Goal: Contribute content

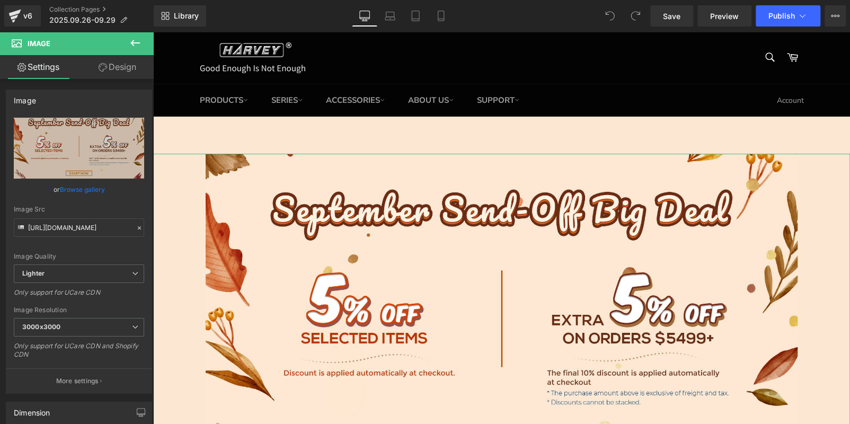
scroll to position [212, 0]
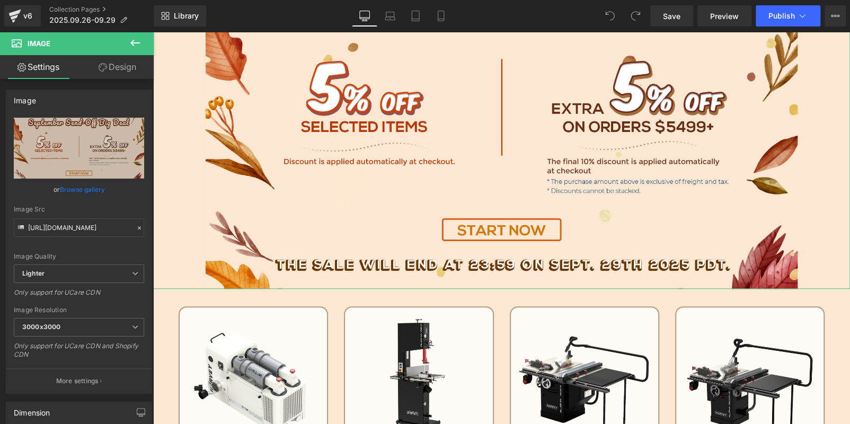
type input "C:\fakepath\BANNER1 (1).jpg"
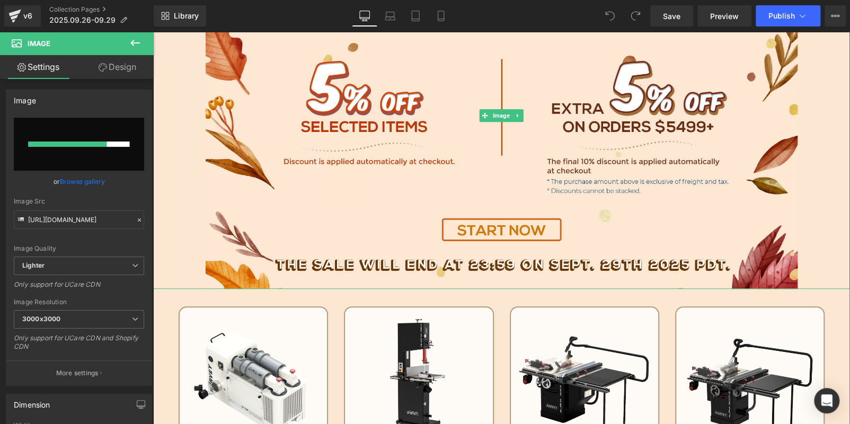
scroll to position [0, 0]
type input "[URL][DOMAIN_NAME]"
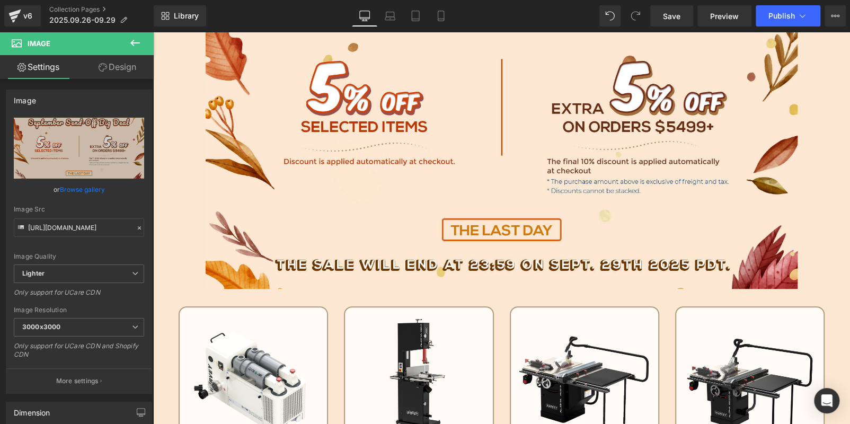
drag, startPoint x: 133, startPoint y: 41, endPoint x: 131, endPoint y: 50, distance: 8.5
click at [133, 41] on icon at bounding box center [135, 43] width 10 height 6
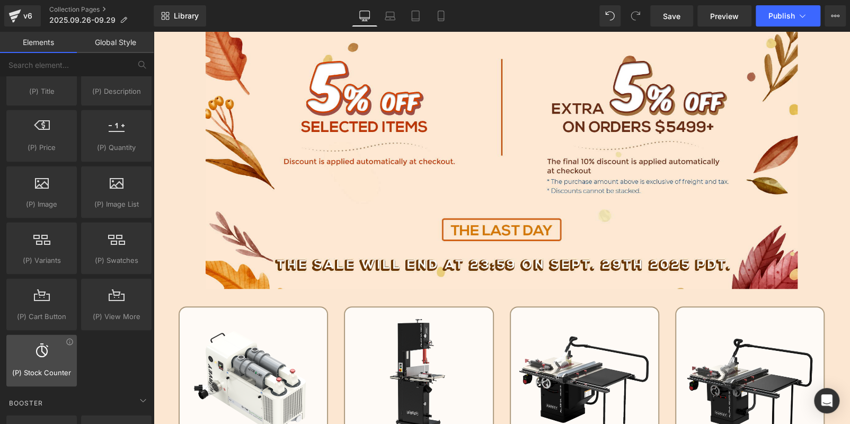
scroll to position [1113, 0]
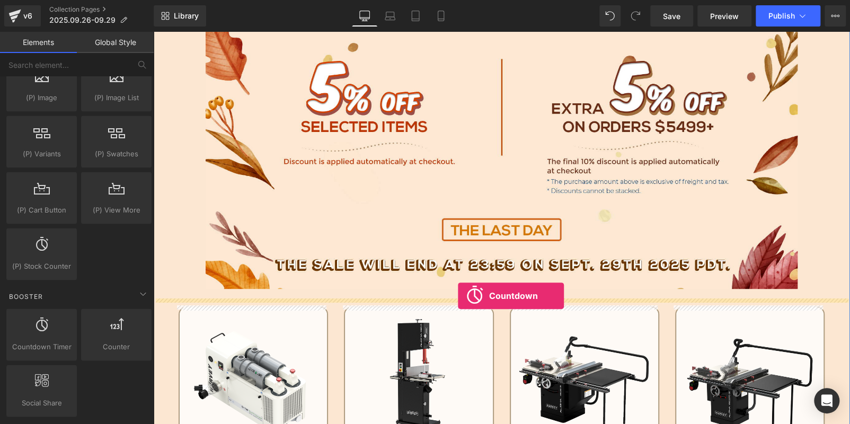
drag, startPoint x: 204, startPoint y: 362, endPoint x: 458, endPoint y: 296, distance: 262.4
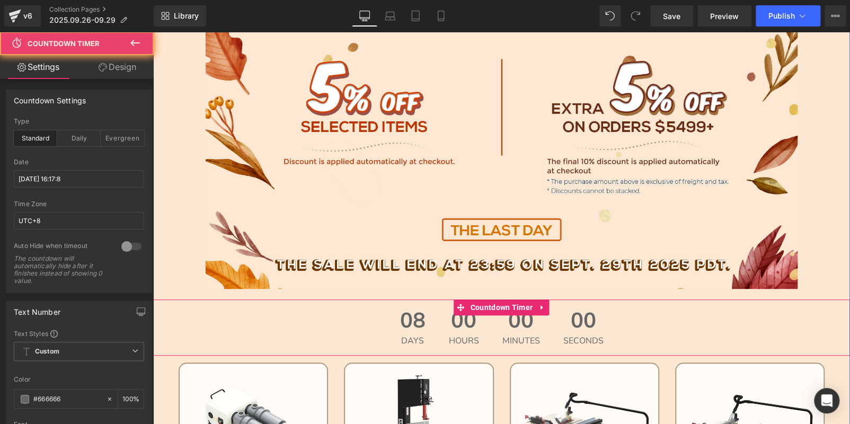
click at [449, 321] on span "00" at bounding box center [464, 323] width 30 height 27
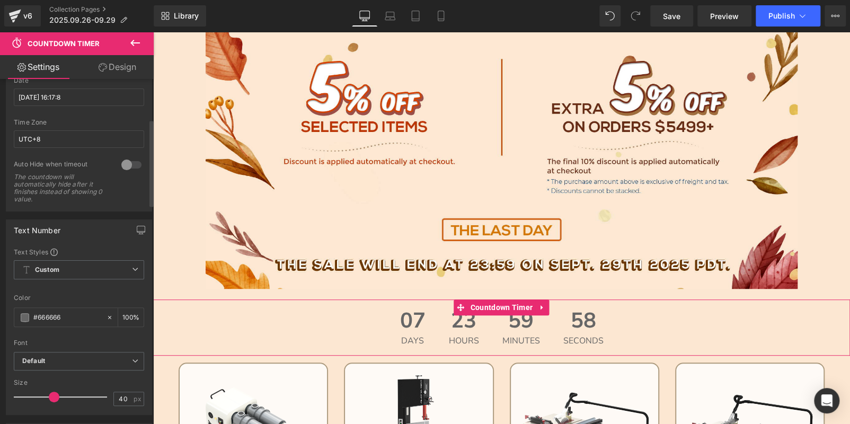
scroll to position [159, 0]
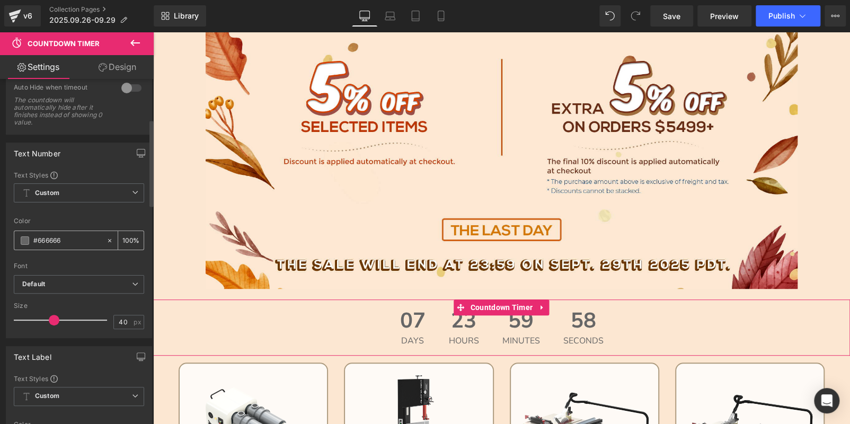
click at [25, 237] on span at bounding box center [25, 240] width 8 height 8
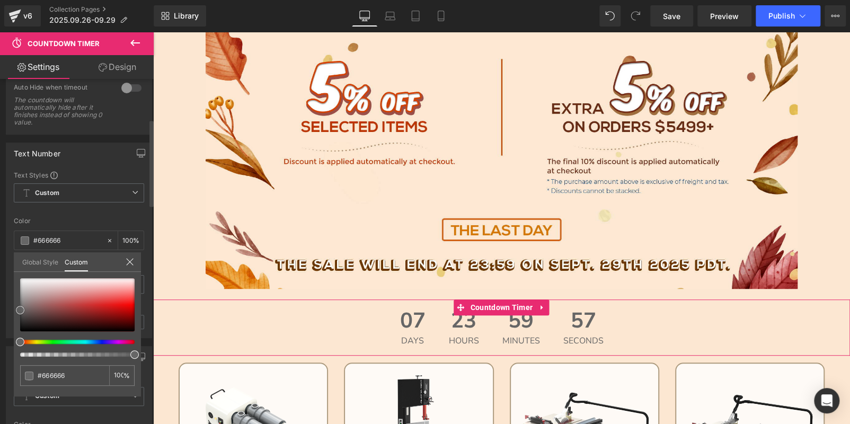
type input "#c2c1c1"
type input "#cec9c9"
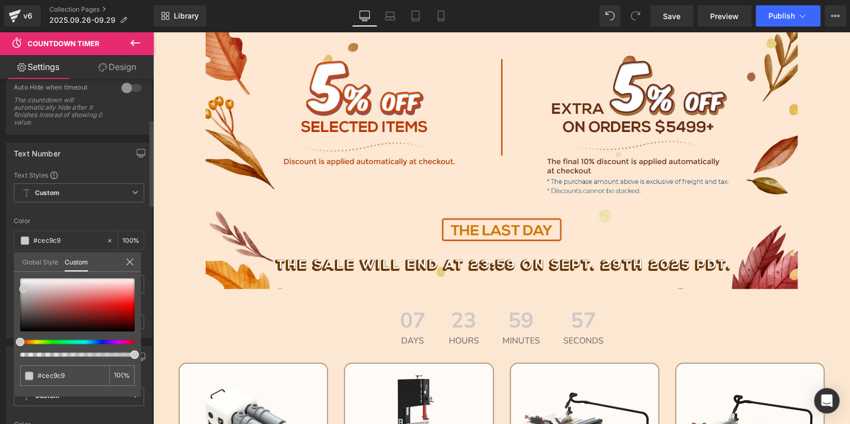
type input "#cbc1c1"
type input "#d2c5c5"
type input "#d5c2c2"
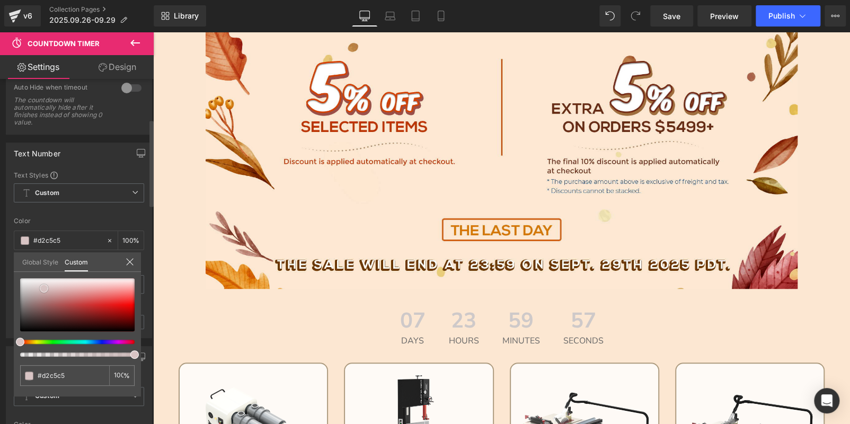
type input "#d5c2c2"
type input "#decece"
type input "#efeaea"
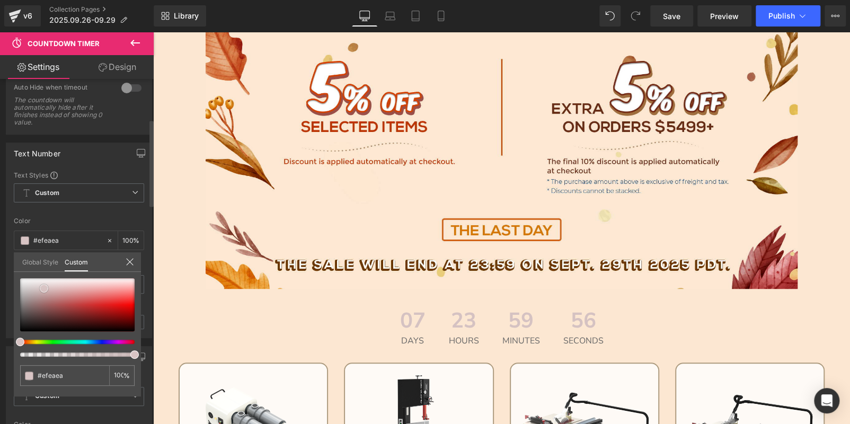
type input "#ffffff"
type input "#e9aeae"
type input "#ec4a4a"
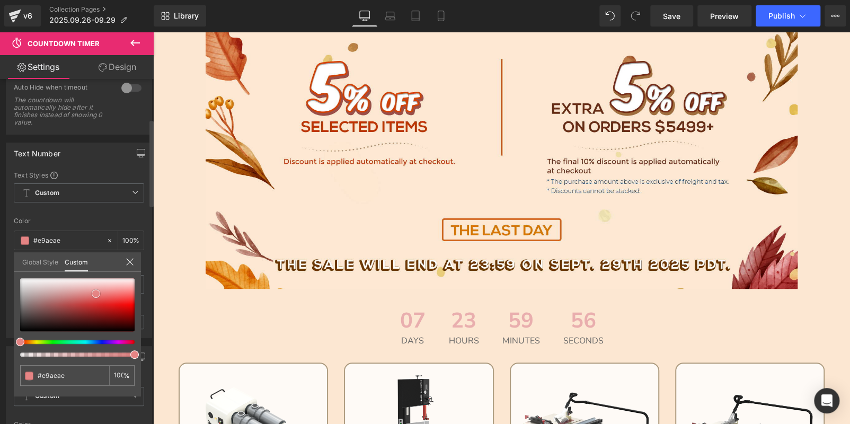
type input "#ec4a4a"
type input "#ee4949"
type input "#ef4242"
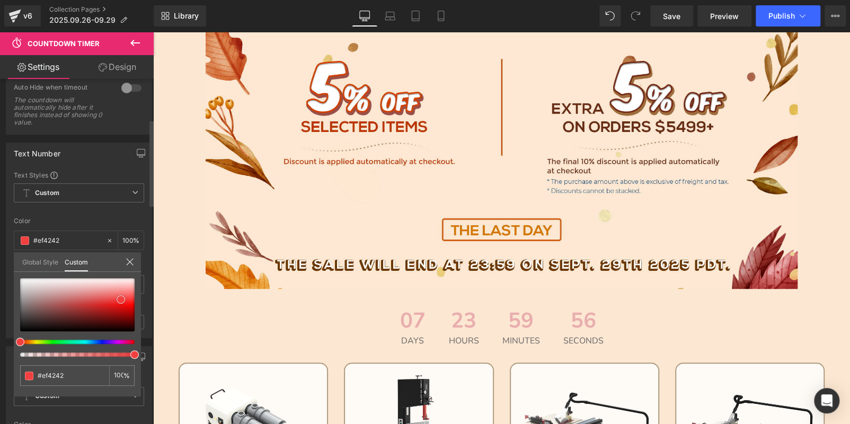
type input "#f04141"
type input "#f42e2e"
type input "#f72626"
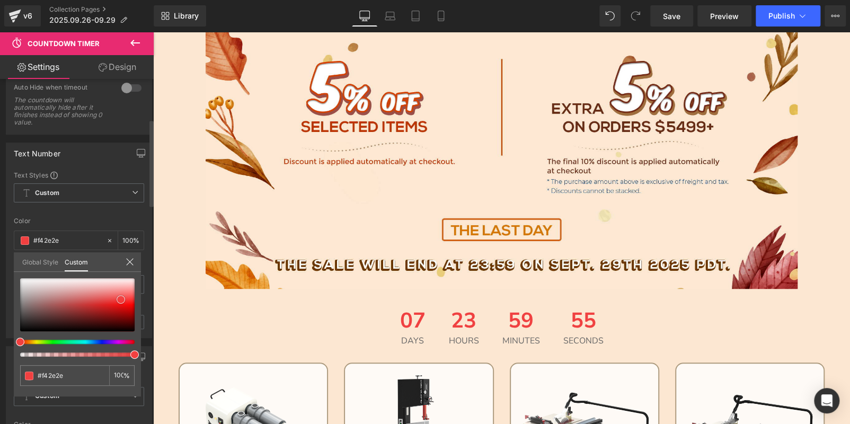
type input "#f72626"
type input "#f81010"
type input "#fb0808"
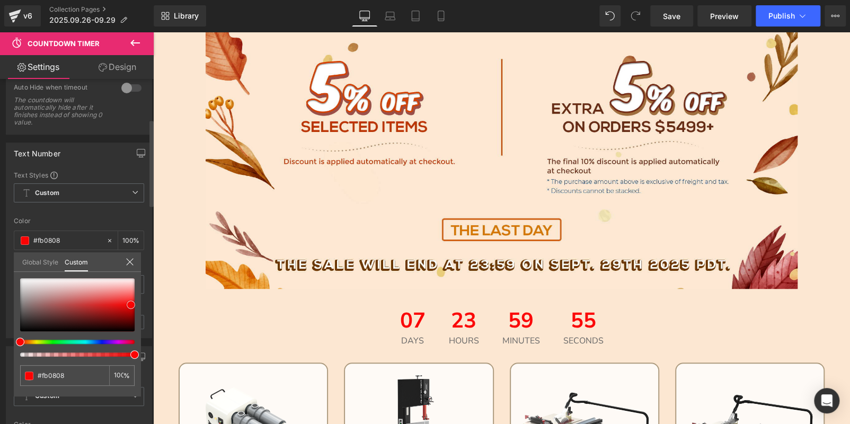
type input "#fc0202"
type input "#f80606"
type input "#c91111"
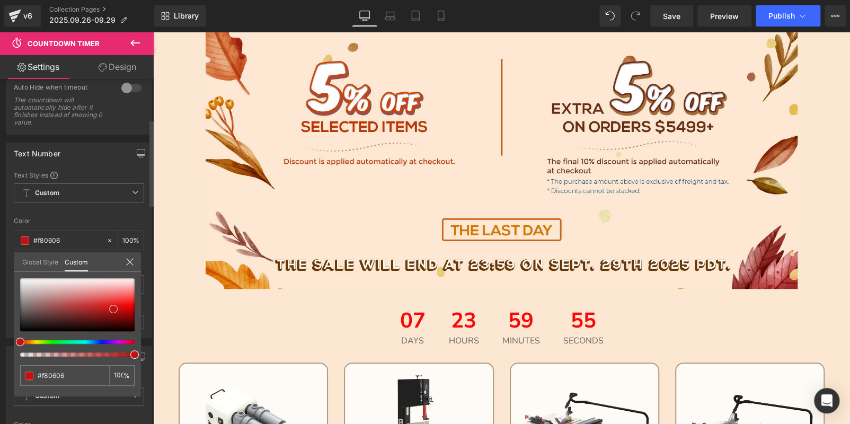
type input "#c91111"
type input "#921a1a"
type input "#291313"
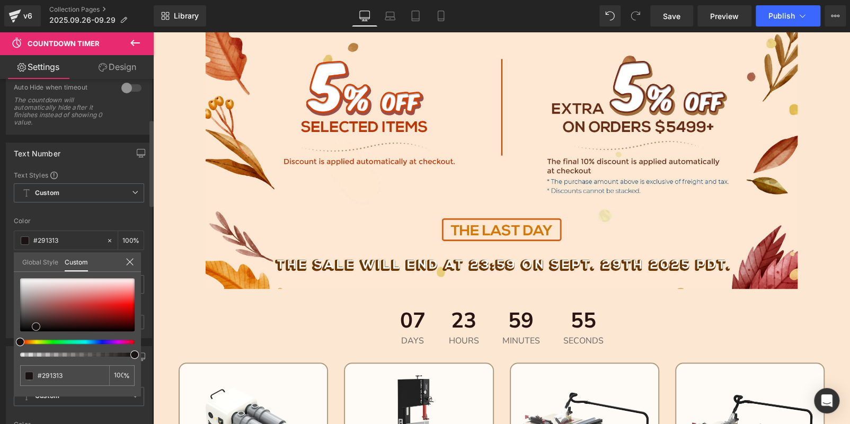
type input "#1a1313"
type input "#131010"
type input "#100e0e"
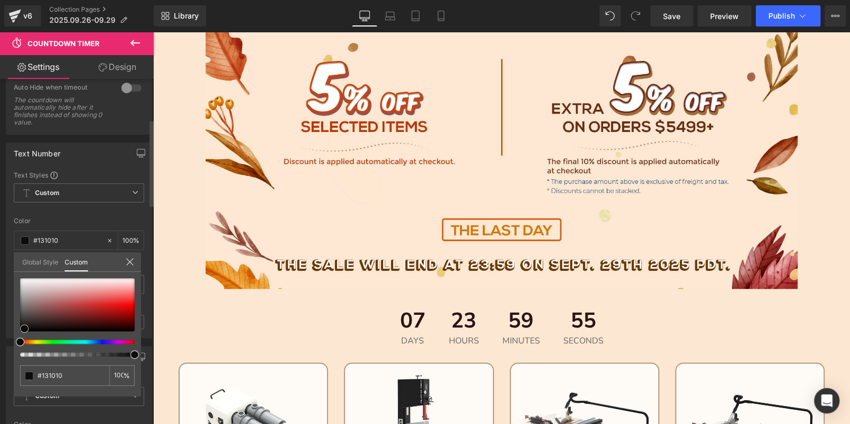
type input "#100e0e"
type input "#0d0c0c"
type input "#000000"
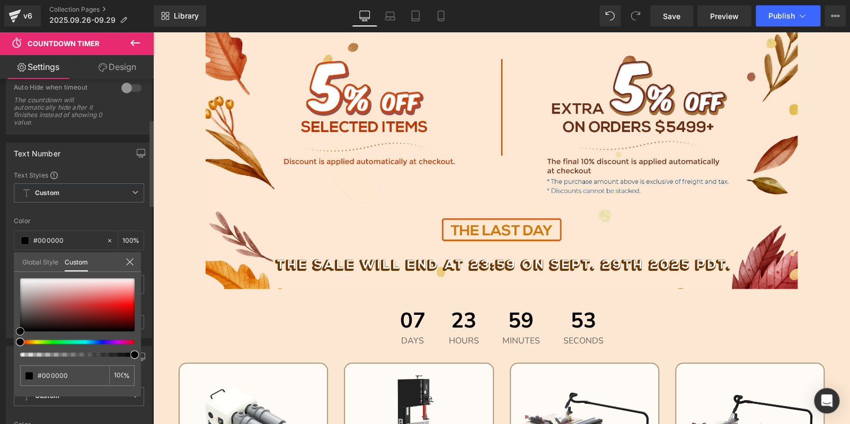
drag, startPoint x: 21, startPoint y: 310, endPoint x: 8, endPoint y: 351, distance: 43.3
click at [8, 338] on div "Text Number Text Styles Custom Custom Setup Global Style Custom Setup Global St…" at bounding box center [79, 237] width 159 height 204
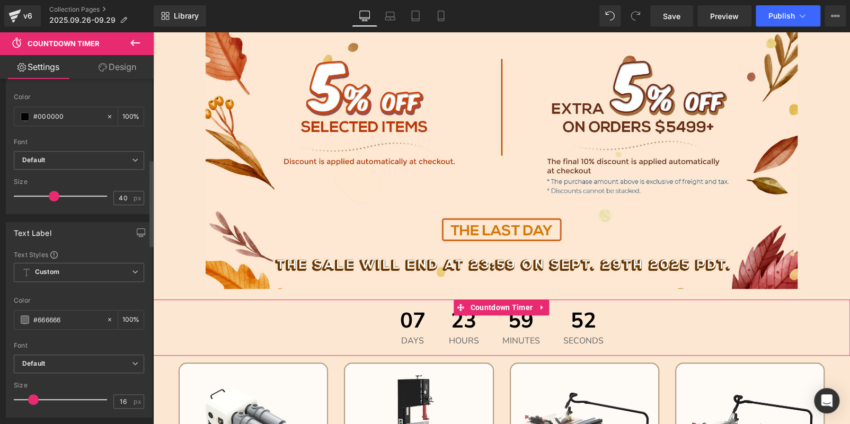
scroll to position [318, 0]
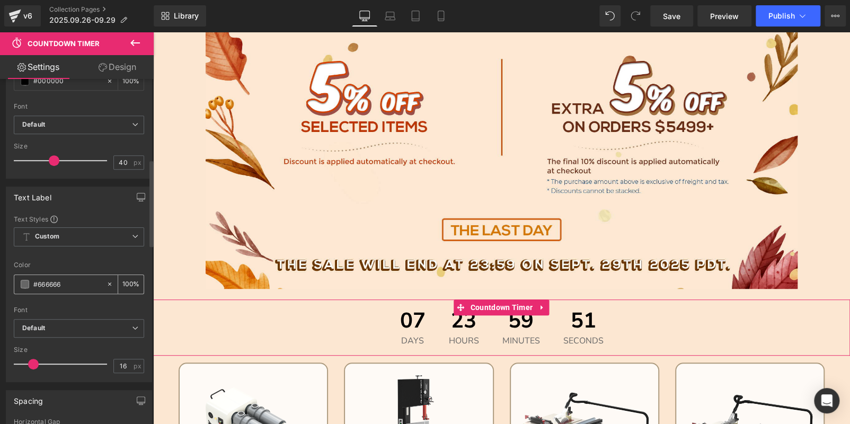
click at [25, 280] on span at bounding box center [25, 284] width 8 height 8
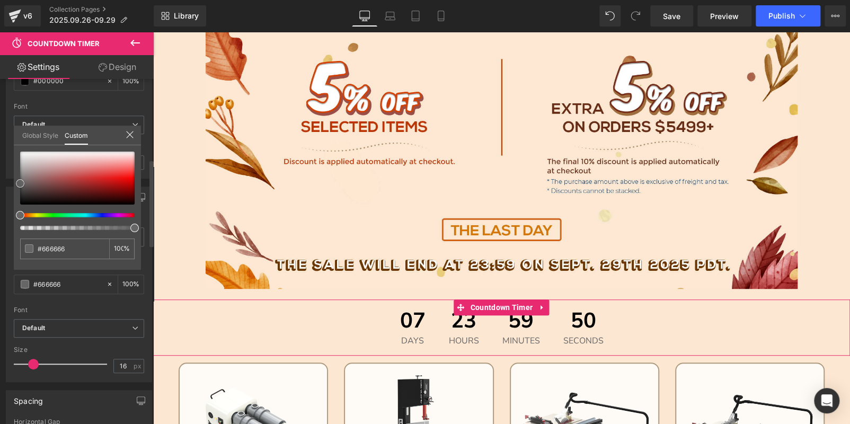
type input "#676464"
type input "#9e5b5b"
type input "#c04848"
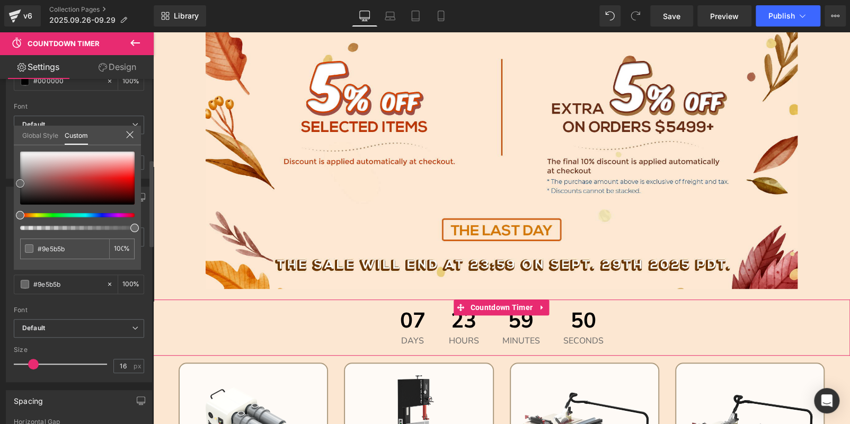
type input "#c04848"
type input "#d93939"
type input "#df3434"
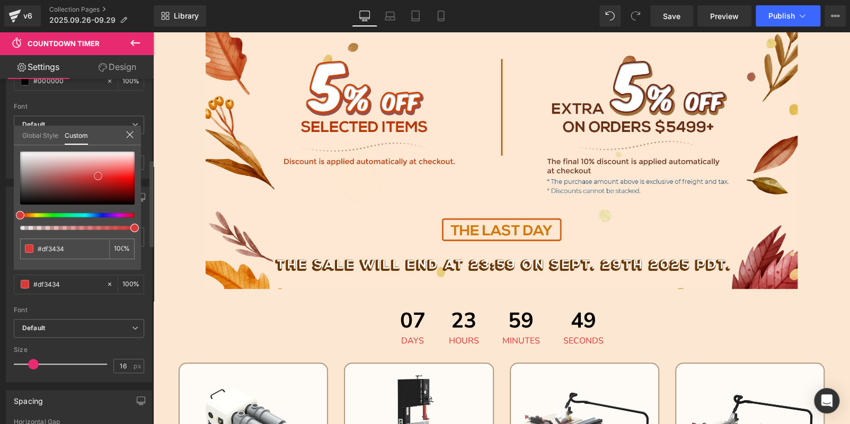
type input "#e42f2f"
type input "#f31b1b"
type input "#f90505"
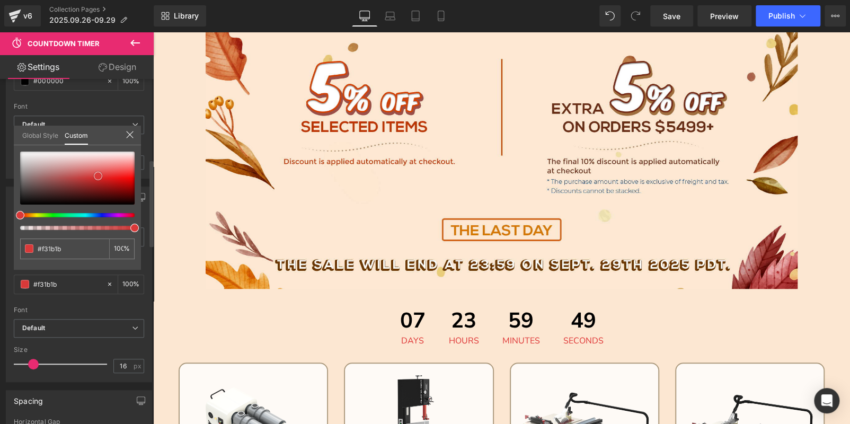
type input "#f90505"
type input "#fc0202"
type input "#ff0000"
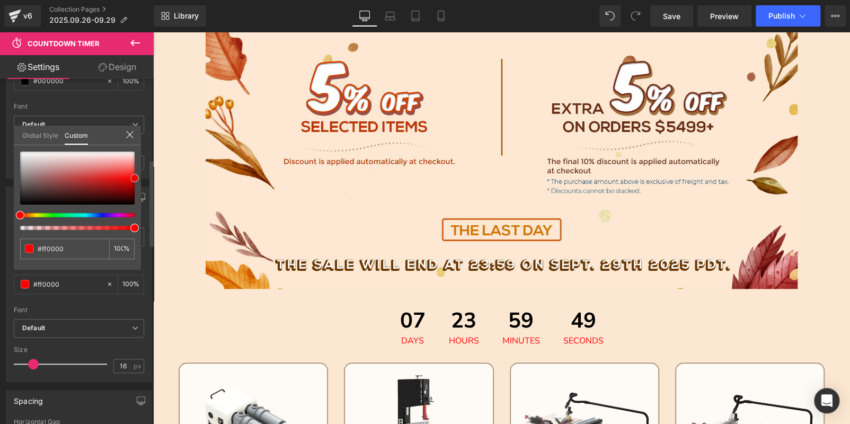
drag, startPoint x: 19, startPoint y: 185, endPoint x: 135, endPoint y: 179, distance: 116.2
click at [135, 179] on span at bounding box center [134, 178] width 8 height 8
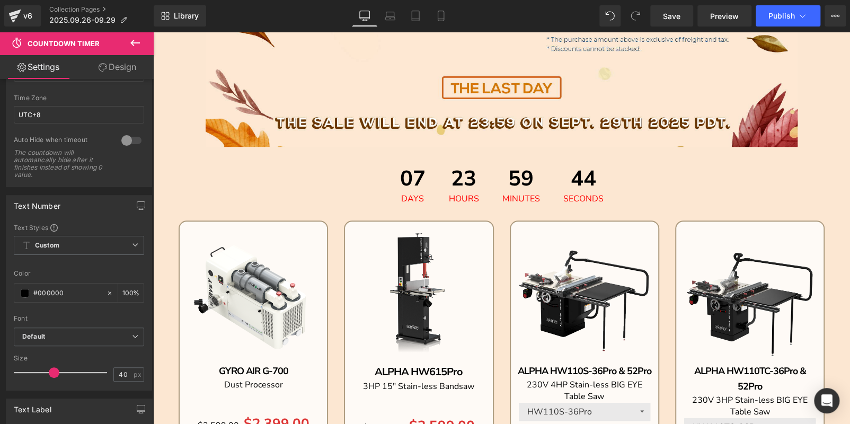
scroll to position [265, 0]
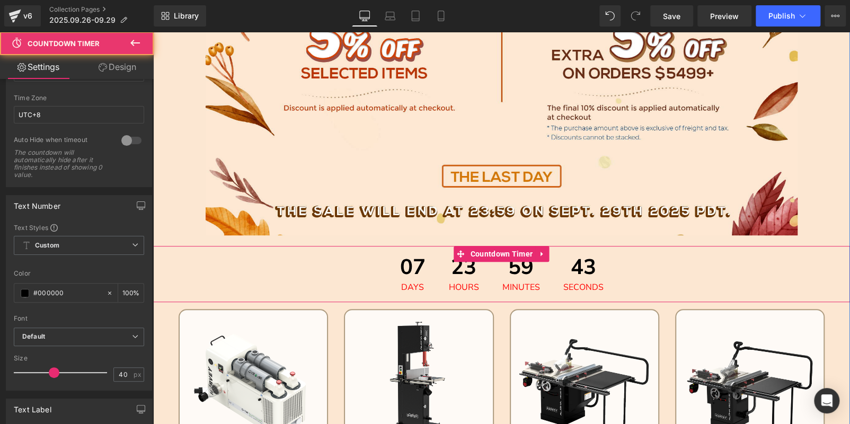
click at [392, 283] on div "07 Days" at bounding box center [413, 274] width 47 height 56
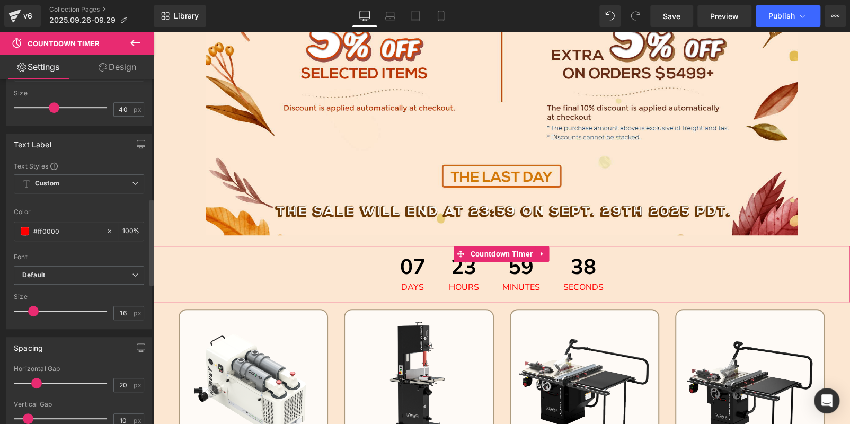
scroll to position [636, 0]
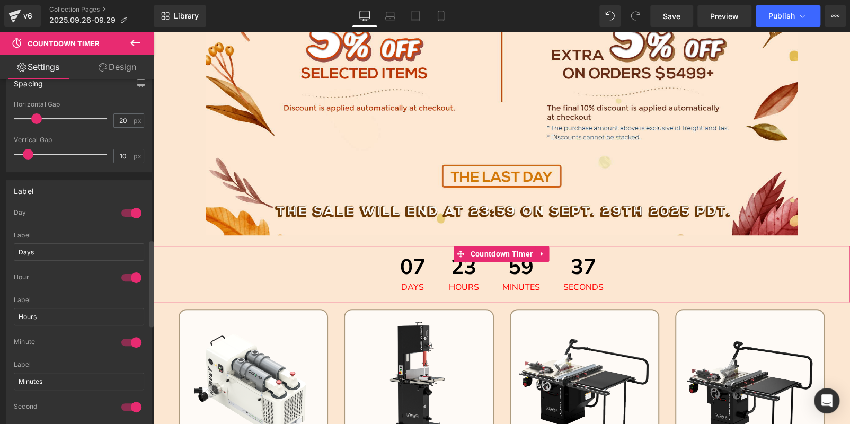
click at [130, 209] on div at bounding box center [131, 213] width 25 height 17
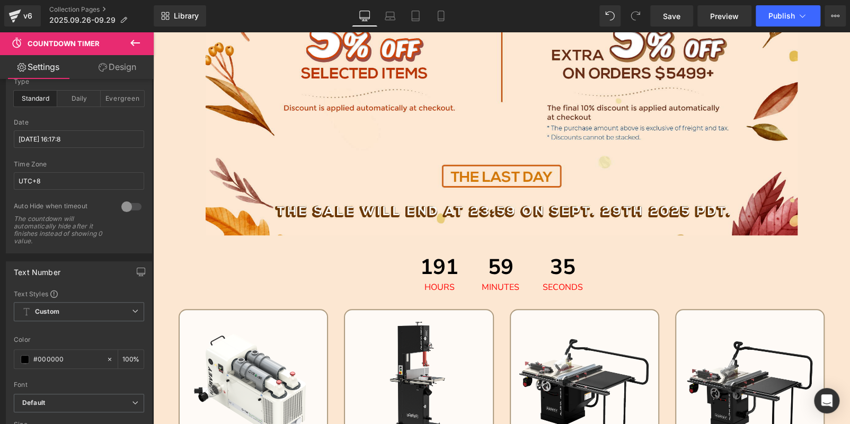
scroll to position [0, 0]
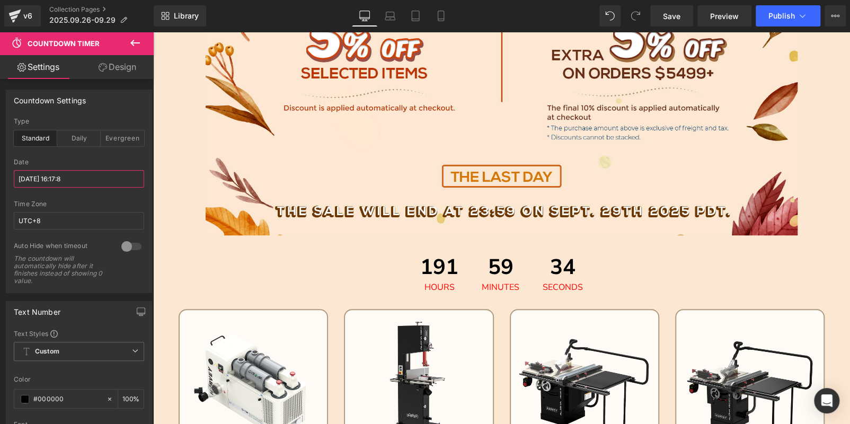
click at [51, 177] on input "[DATE] 16:17:8" at bounding box center [79, 178] width 130 height 17
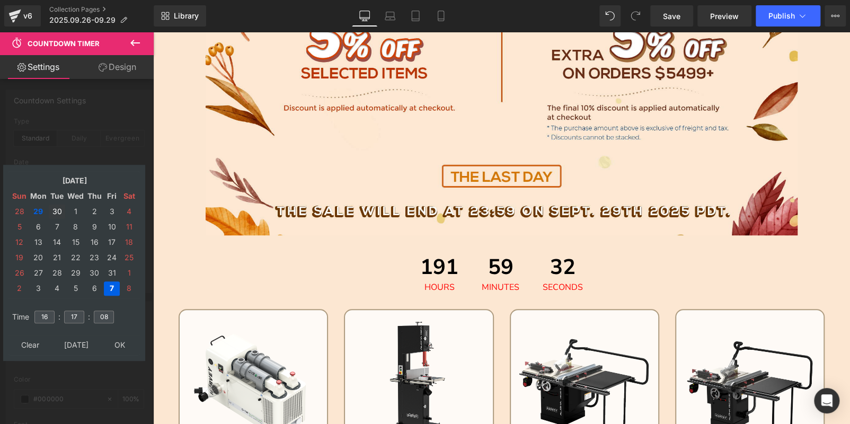
click at [59, 211] on td "30" at bounding box center [57, 212] width 16 height 14
click at [45, 319] on input "16" at bounding box center [44, 317] width 20 height 13
type input "15"
type input "00"
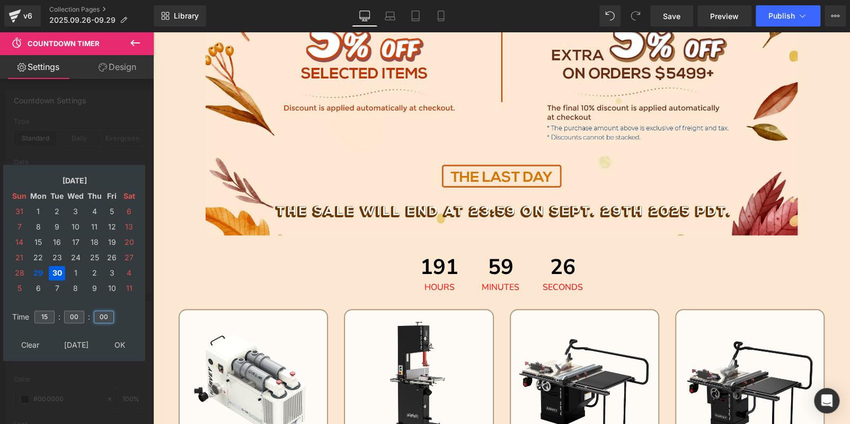
type input "00"
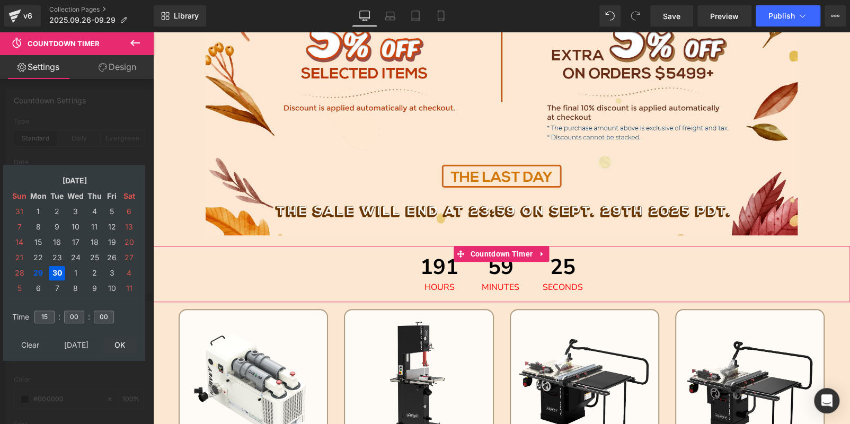
type input "[DATE] 15:00:00"
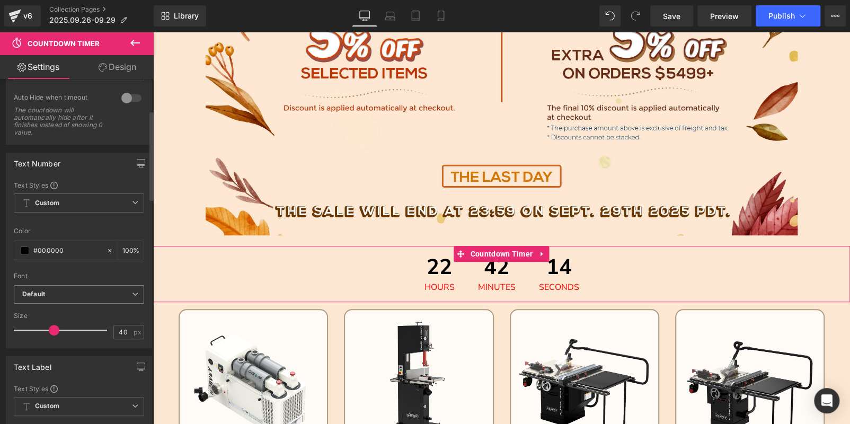
scroll to position [159, 0]
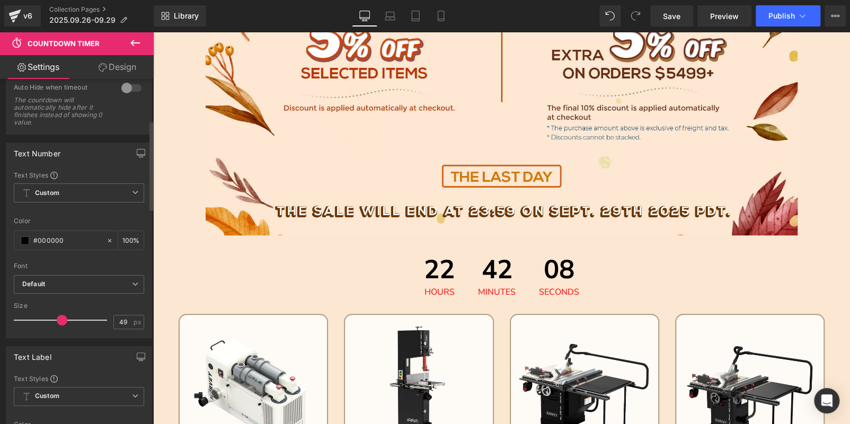
type input "51"
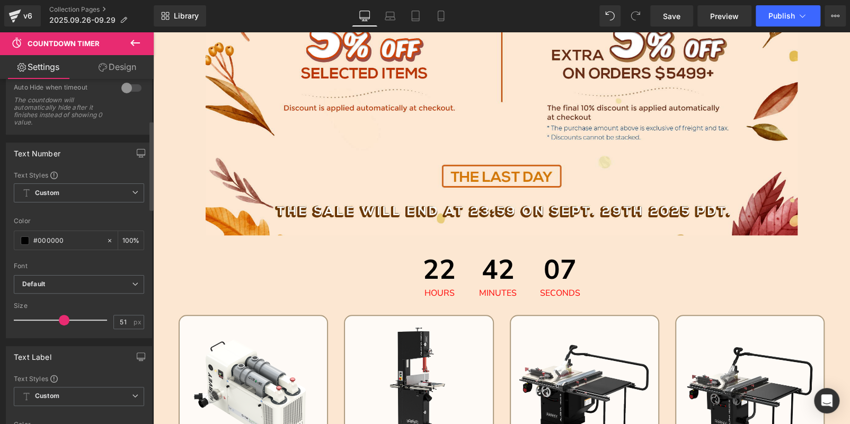
drag, startPoint x: 54, startPoint y: 319, endPoint x: 63, endPoint y: 318, distance: 9.0
click at [63, 318] on span at bounding box center [64, 320] width 11 height 11
click at [777, 15] on span "Publish" at bounding box center [782, 16] width 27 height 8
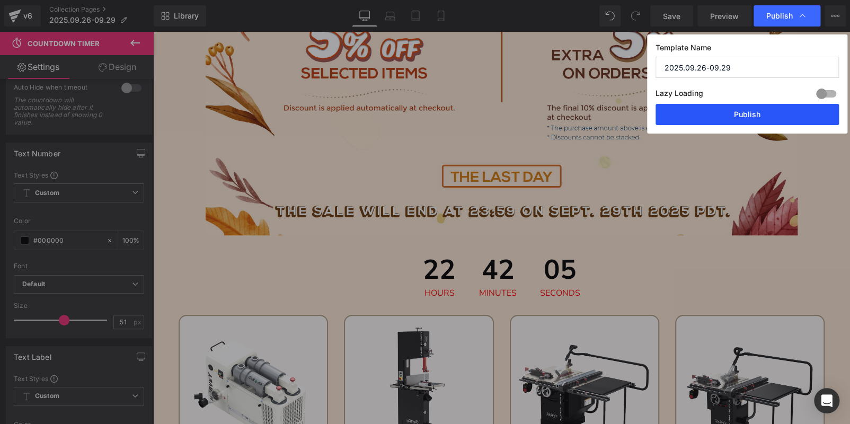
click at [730, 114] on button "Publish" at bounding box center [747, 114] width 183 height 21
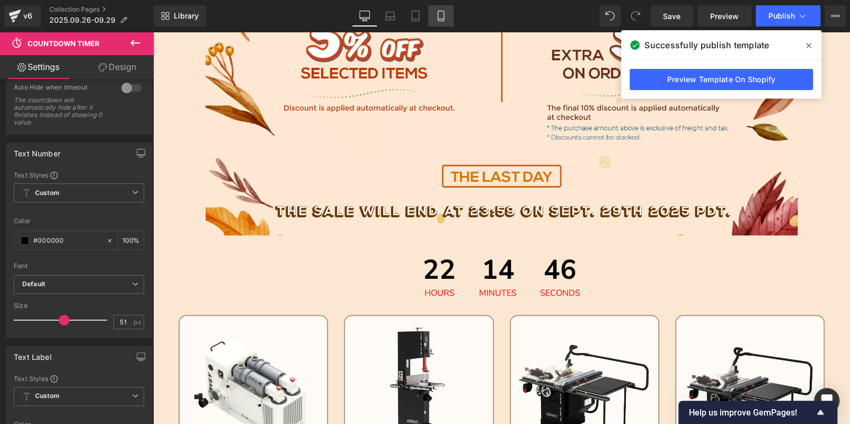
click at [439, 20] on icon at bounding box center [441, 16] width 11 height 11
type input "100"
type input "14"
type input "10"
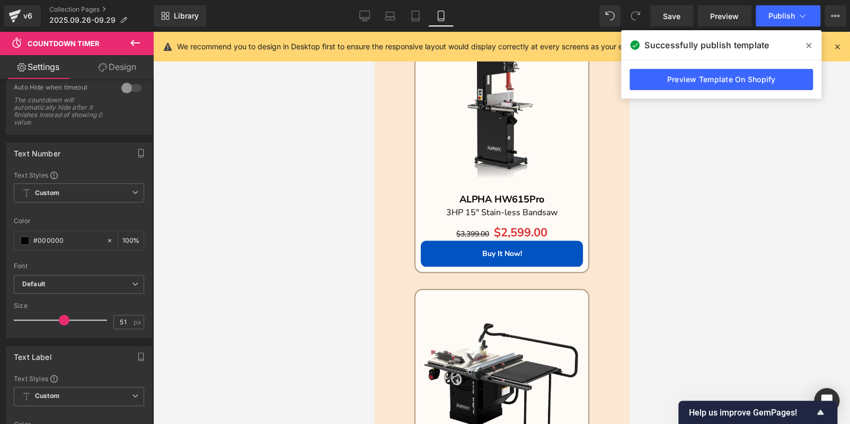
scroll to position [703, 0]
